Goal: Task Accomplishment & Management: Use online tool/utility

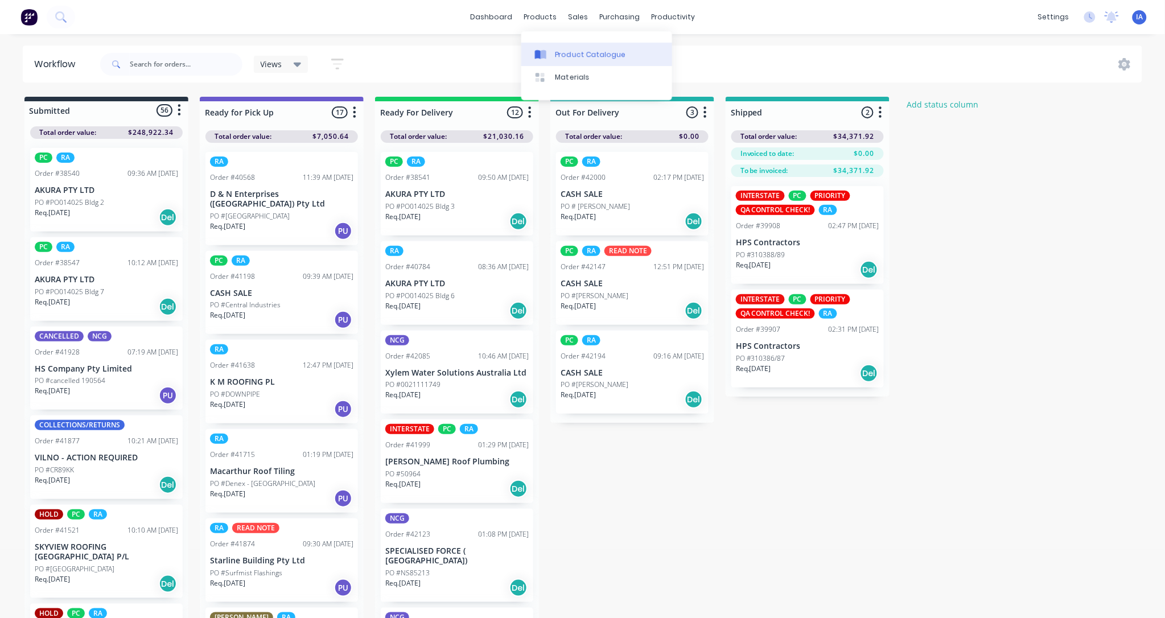
click at [581, 54] on div "Product Catalogue" at bounding box center [590, 54] width 71 height 10
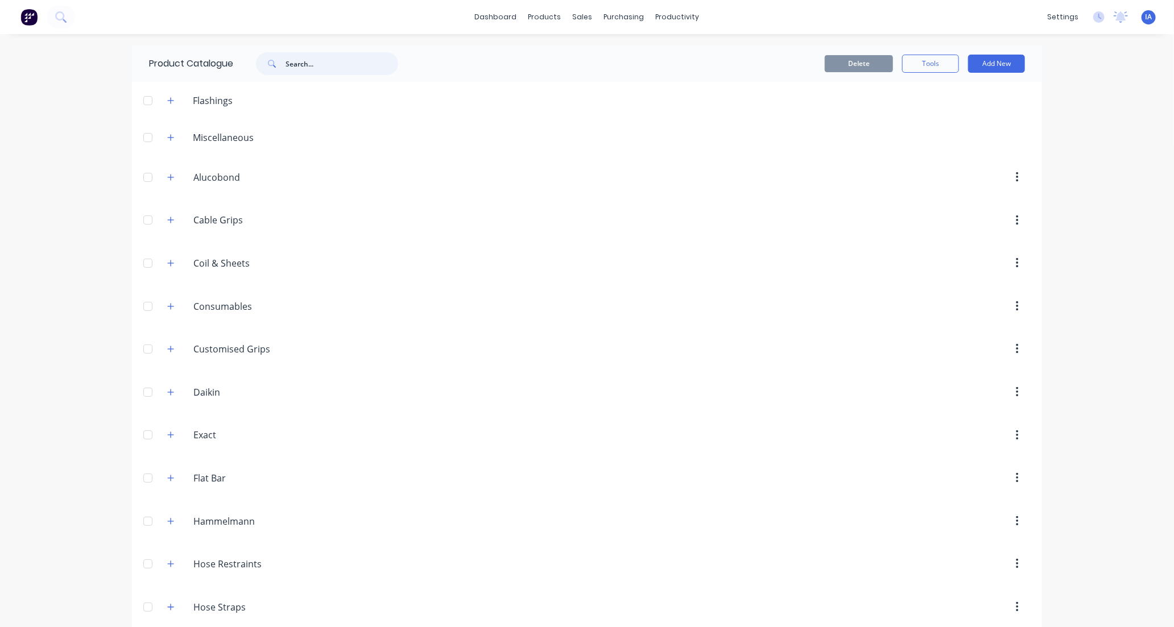
click at [324, 61] on input "text" at bounding box center [342, 63] width 113 height 23
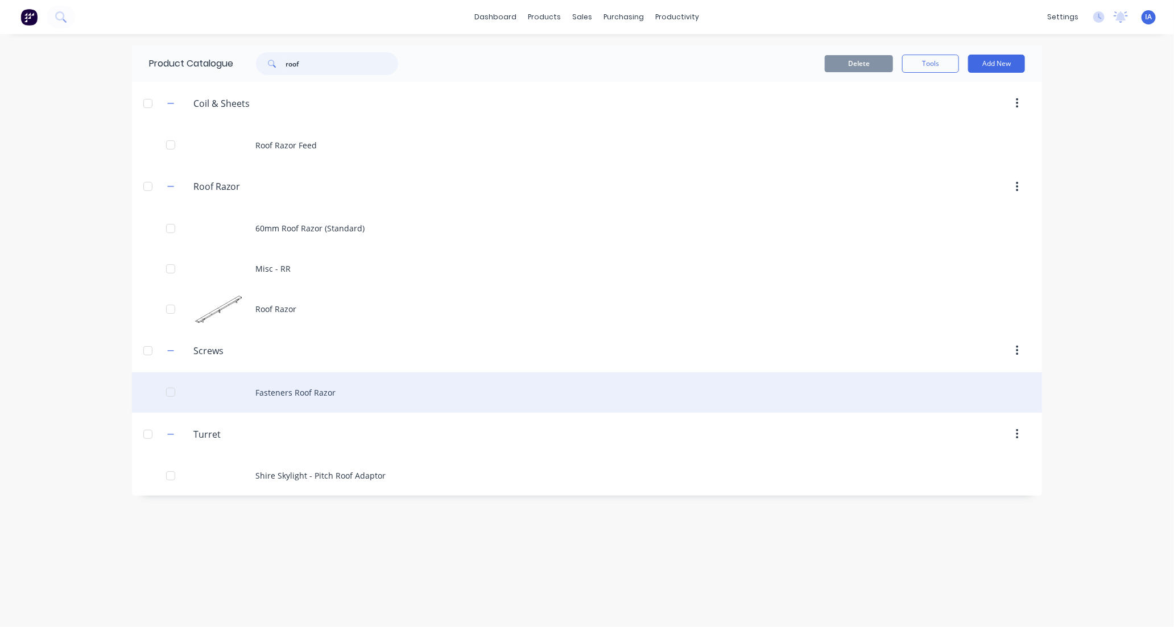
type input "roof"
click at [387, 389] on div "Fasteners Roof Razor" at bounding box center [587, 393] width 910 height 40
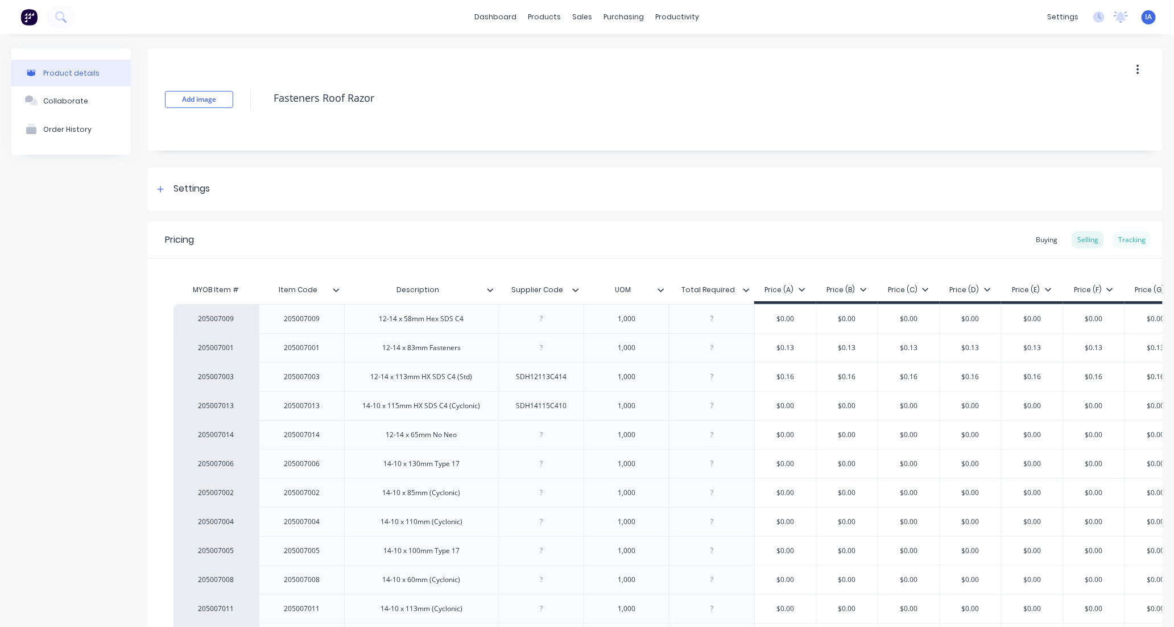
click at [1120, 241] on div "Tracking" at bounding box center [1132, 240] width 39 height 17
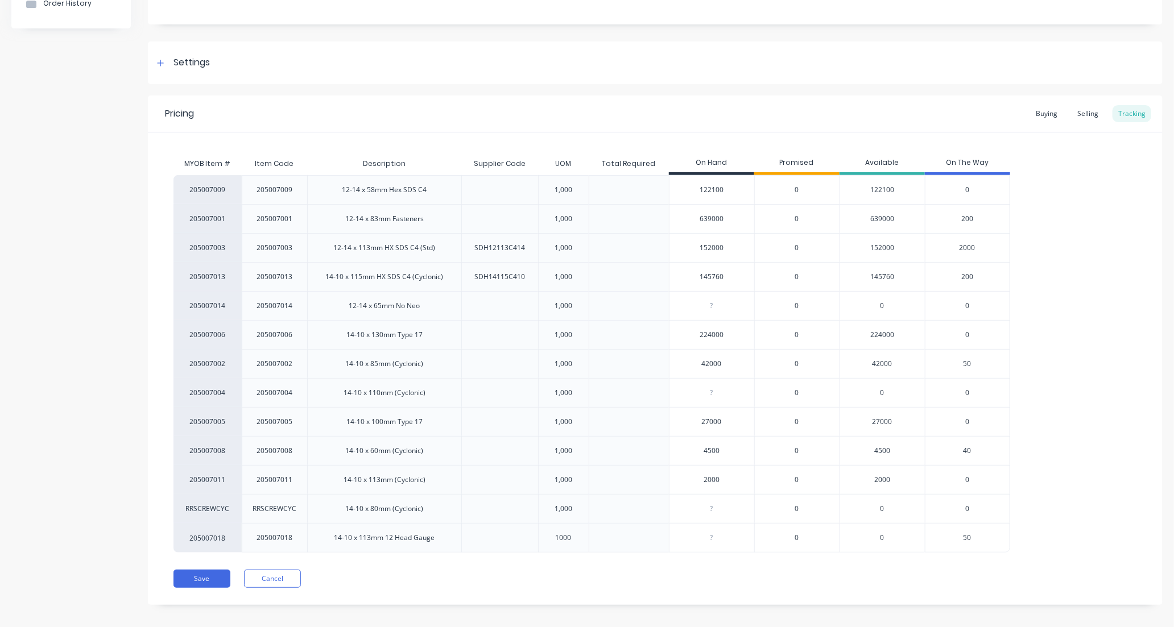
scroll to position [135, 0]
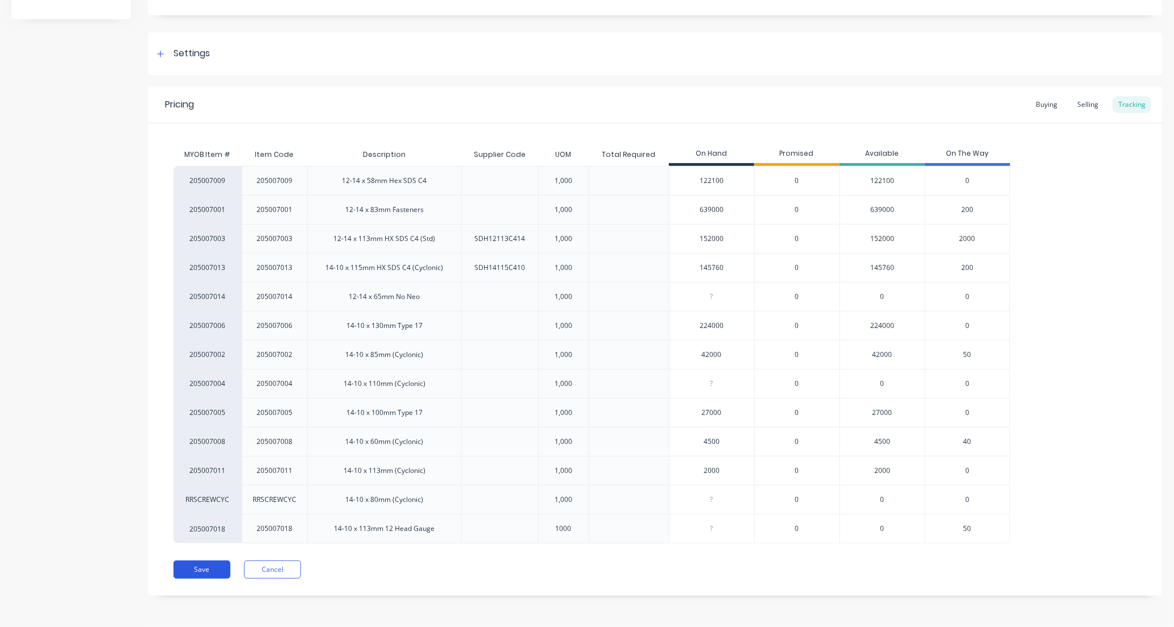
click at [207, 572] on button "Save" at bounding box center [202, 570] width 57 height 18
type textarea "x"
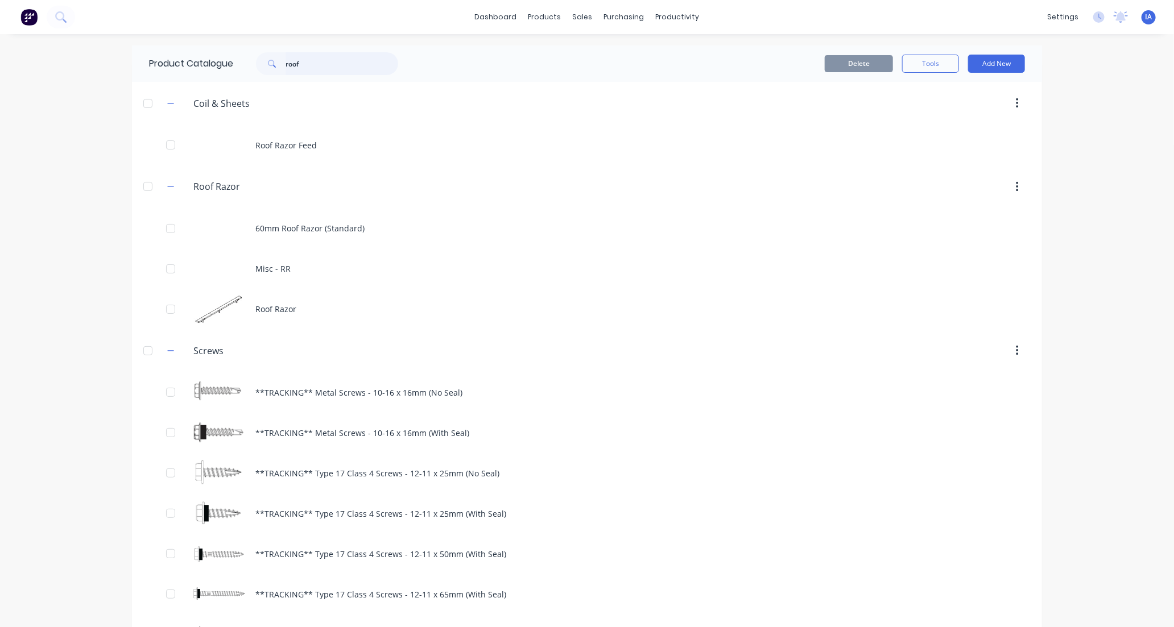
click at [309, 65] on input "roof" at bounding box center [342, 63] width 113 height 23
type input "r"
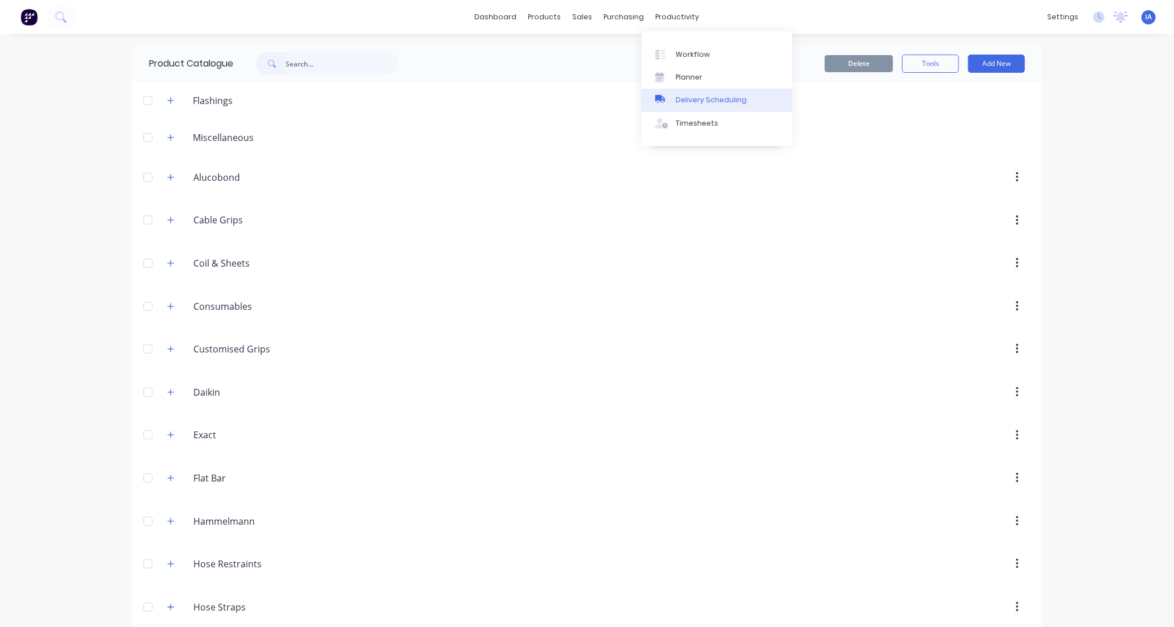
click at [716, 95] on div "Delivery Scheduling" at bounding box center [711, 100] width 71 height 10
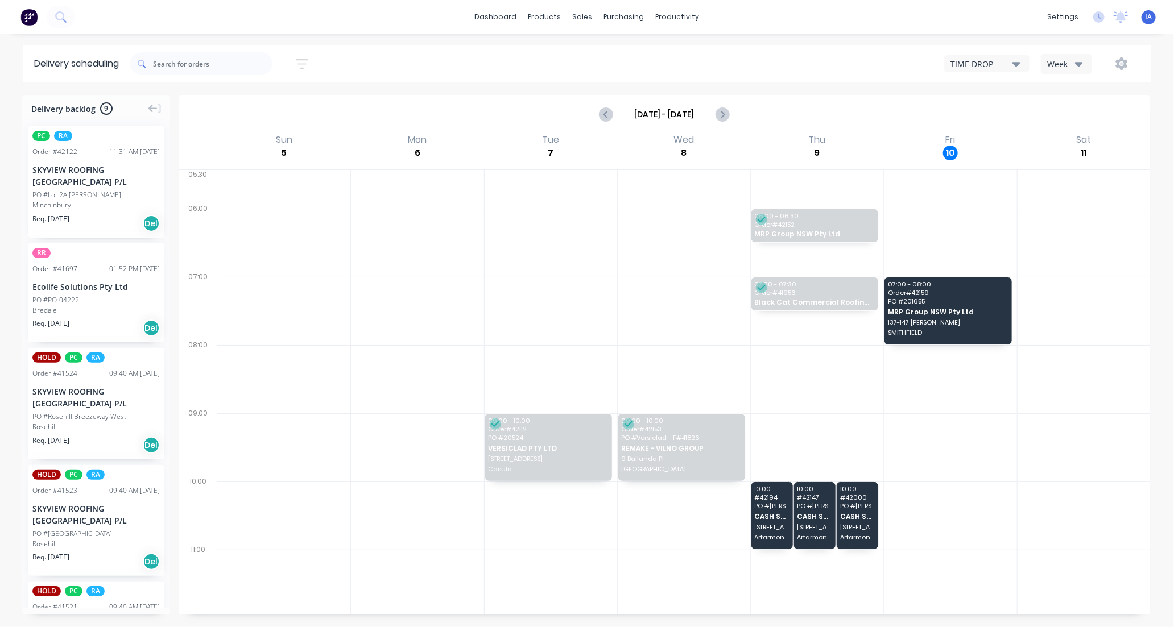
click at [1017, 66] on icon "button" at bounding box center [1017, 63] width 8 height 13
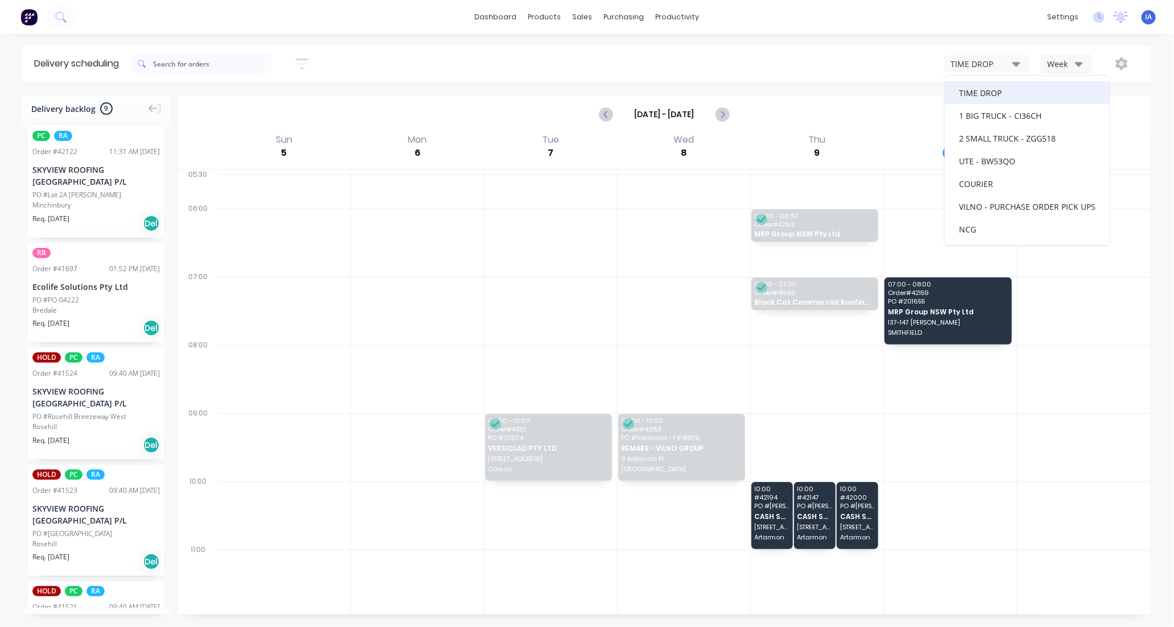
click at [1001, 92] on div "TIME DROP" at bounding box center [1027, 92] width 165 height 23
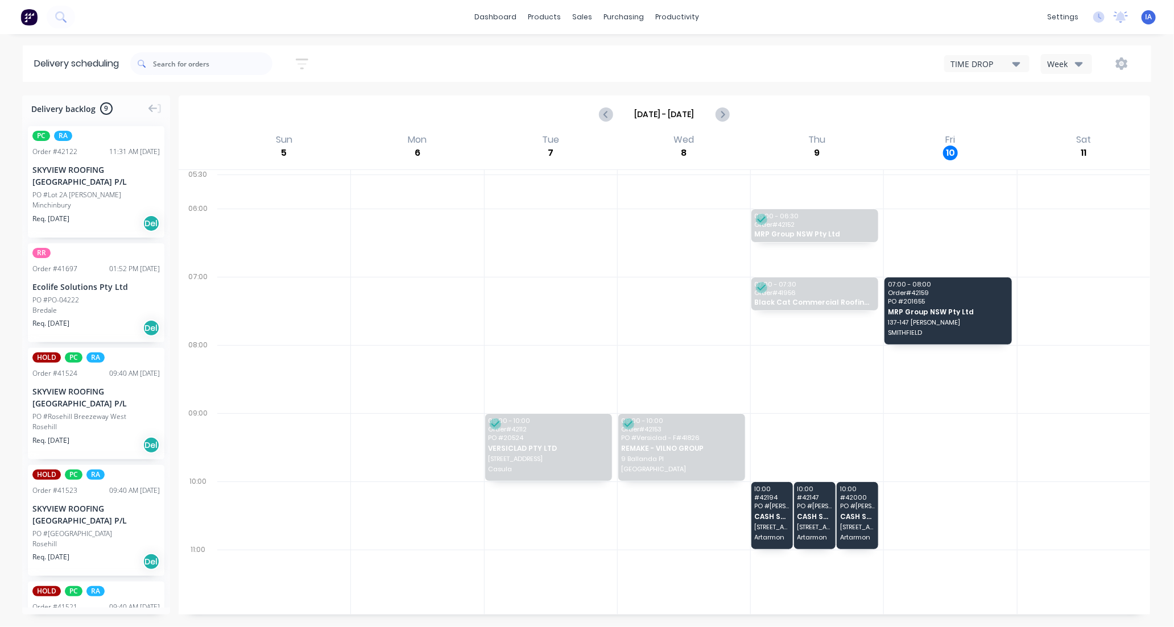
click at [1015, 63] on icon "button" at bounding box center [1017, 64] width 8 height 5
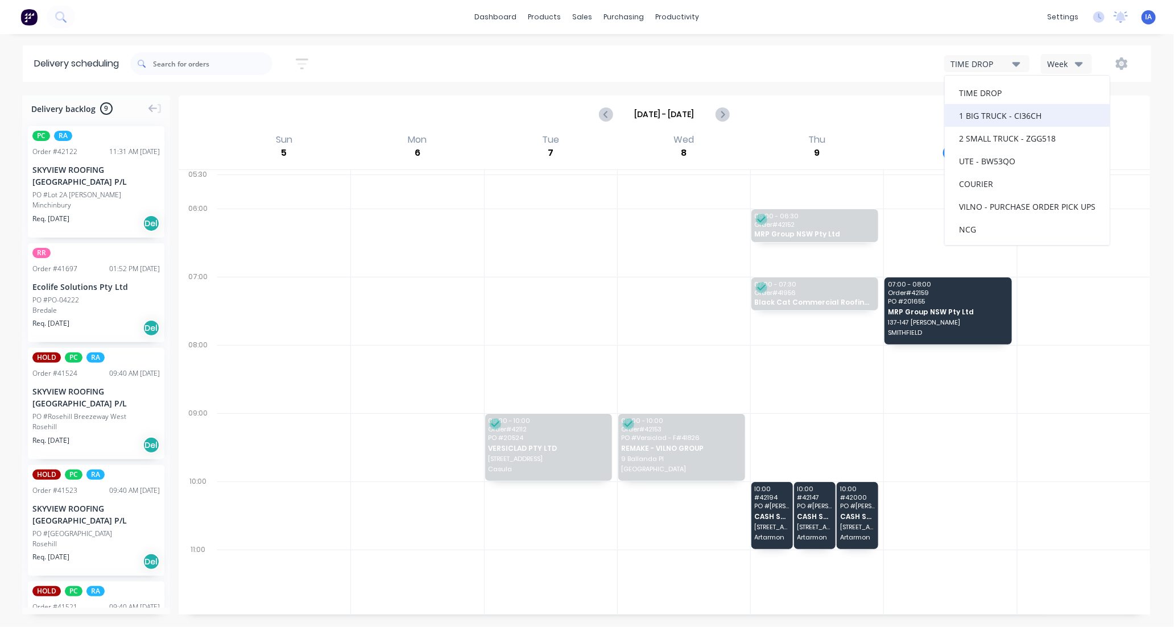
click at [1011, 115] on div "1 BIG TRUCK - CI36CH" at bounding box center [1027, 115] width 165 height 23
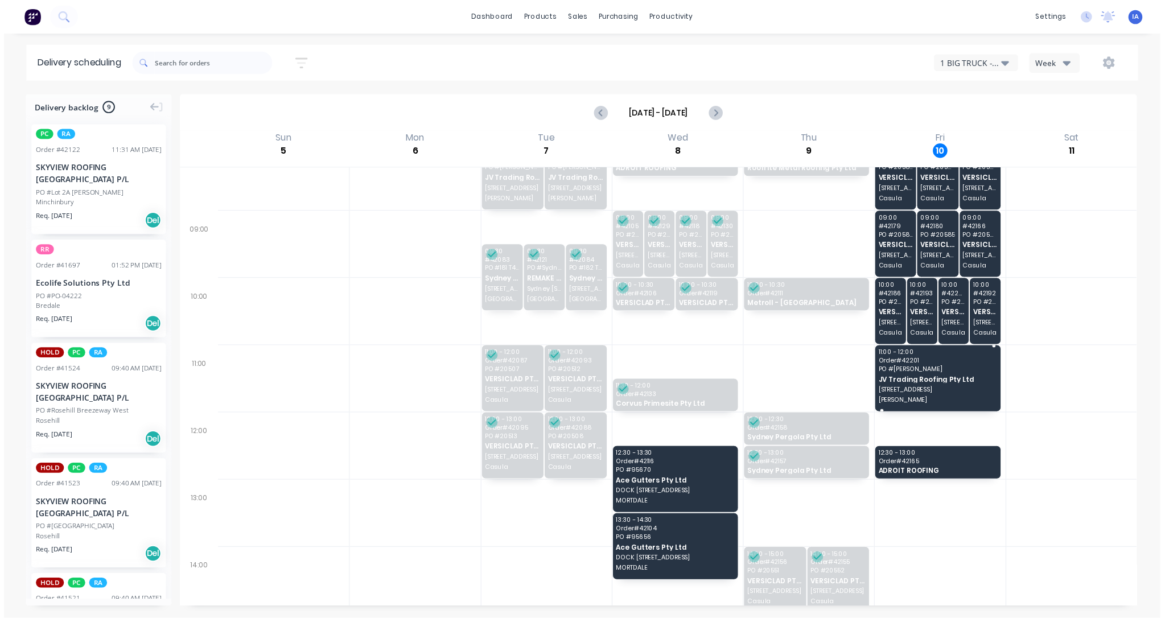
scroll to position [253, 0]
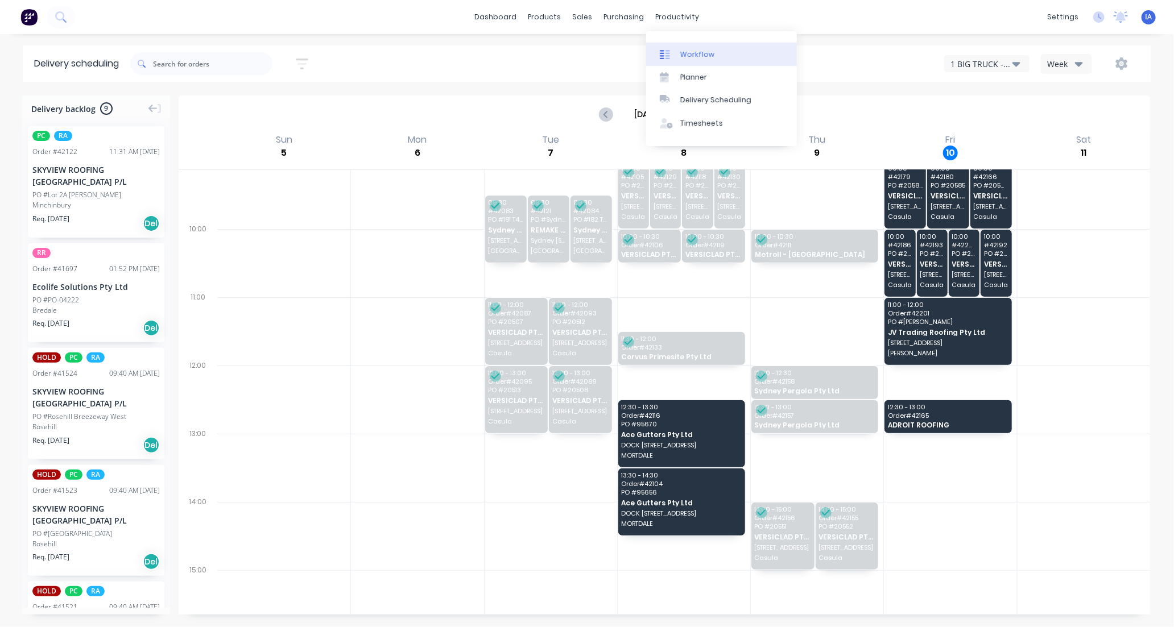
click at [718, 52] on link "Workflow" at bounding box center [721, 54] width 151 height 23
